Goal: Complete application form: Complete application form

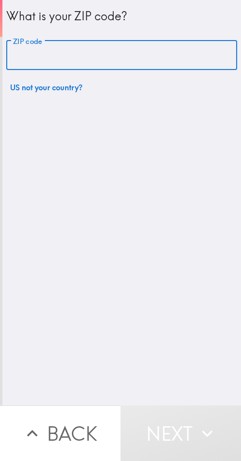
drag, startPoint x: 99, startPoint y: 40, endPoint x: 80, endPoint y: 97, distance: 60.0
click at [99, 41] on input "ZIP code" at bounding box center [121, 56] width 231 height 30
paste input "33607"
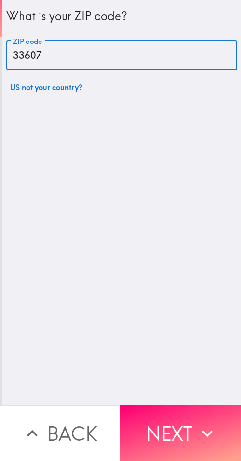
type input "33607"
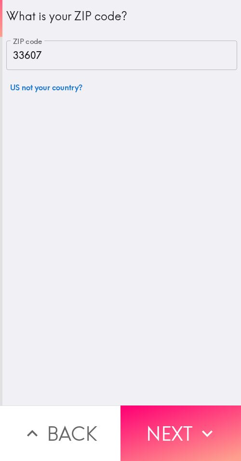
click at [187, 414] on button "Next" at bounding box center [181, 433] width 121 height 56
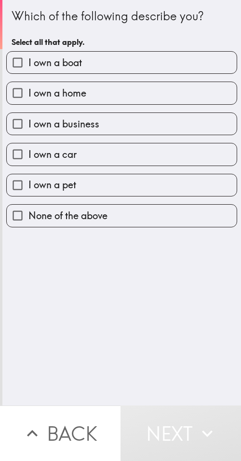
click at [125, 128] on label "I own a business" at bounding box center [122, 124] width 230 height 22
click at [28, 128] on input "I own a business" at bounding box center [18, 124] width 22 height 22
checkbox input "true"
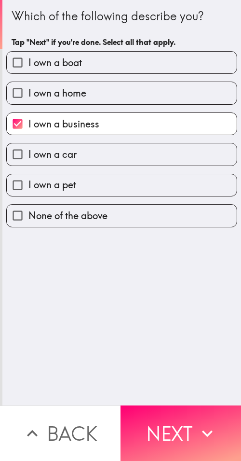
click at [165, 411] on button "Next" at bounding box center [181, 433] width 121 height 56
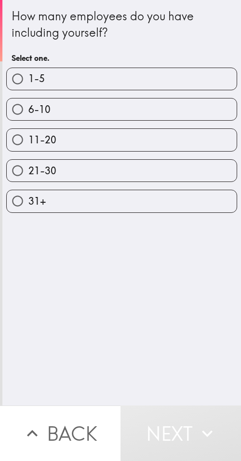
drag, startPoint x: 115, startPoint y: 176, endPoint x: 126, endPoint y: 197, distance: 23.8
click at [115, 176] on label "21-30" at bounding box center [122, 171] width 230 height 22
click at [28, 176] on input "21-30" at bounding box center [18, 171] width 22 height 22
radio input "true"
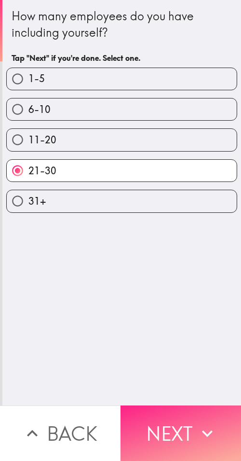
click at [151, 405] on button "Next" at bounding box center [181, 433] width 121 height 56
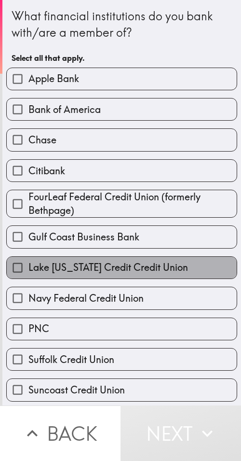
click at [120, 269] on span "Lake [US_STATE] Credit Credit Union" at bounding box center [108, 268] width 160 height 14
click at [28, 269] on input "Lake [US_STATE] Credit Credit Union" at bounding box center [18, 268] width 22 height 22
checkbox input "true"
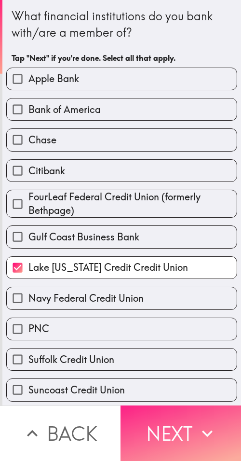
click at [182, 421] on button "Next" at bounding box center [181, 433] width 121 height 56
